Goal: Information Seeking & Learning: Learn about a topic

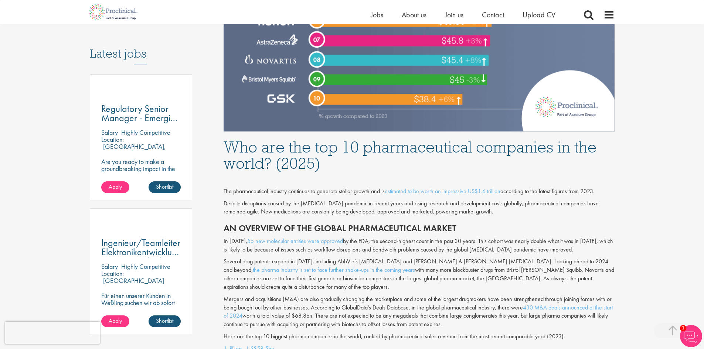
scroll to position [370, 0]
click at [288, 142] on h1 "Who are the top 10 pharmaceutical companies in the world? (2025)" at bounding box center [419, 155] width 391 height 33
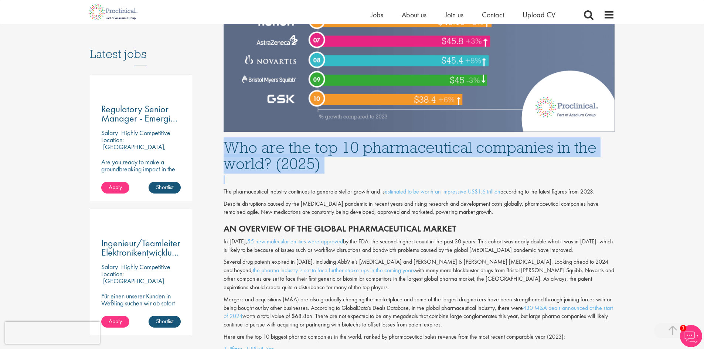
click at [288, 142] on h1 "Who are the top 10 pharmaceutical companies in the world? (2025)" at bounding box center [419, 155] width 391 height 33
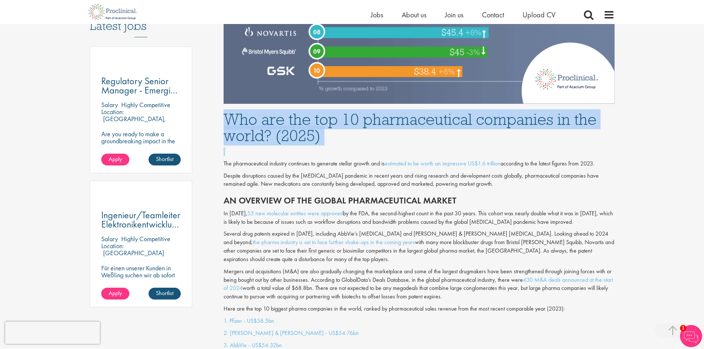
scroll to position [481, 0]
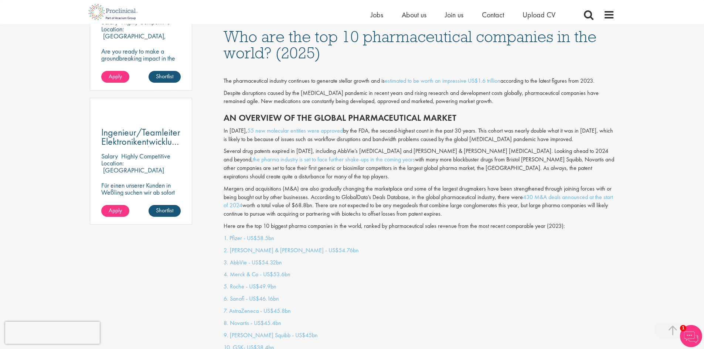
click at [294, 118] on h2 "An overview of the global pharmaceutical market" at bounding box center [419, 118] width 391 height 10
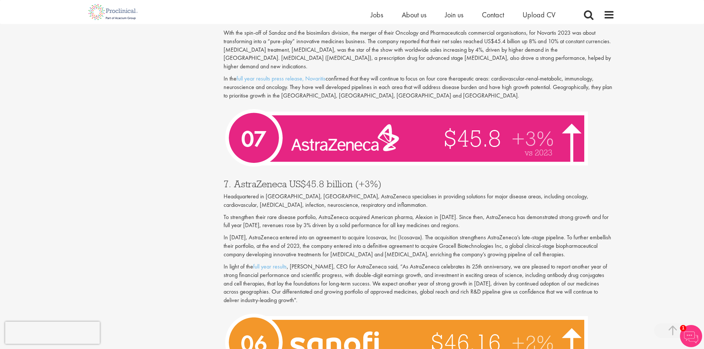
scroll to position [1331, 0]
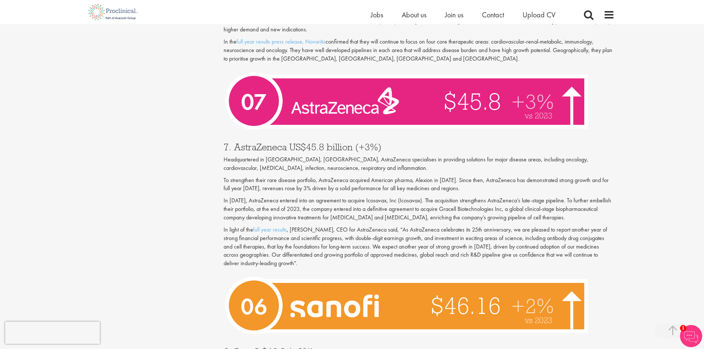
click at [181, 158] on div "Content types Quizzes Blogs Guidebooks & Reports Videos Infographics Case studi…" at bounding box center [352, 201] width 536 height 2906
